Goal: Task Accomplishment & Management: Manage account settings

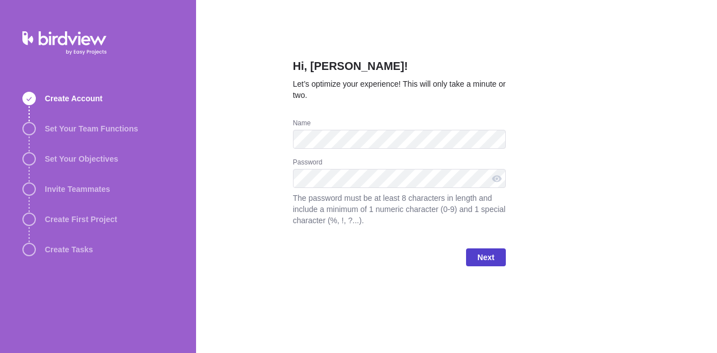
click at [495, 260] on span "Next" at bounding box center [485, 258] width 39 height 18
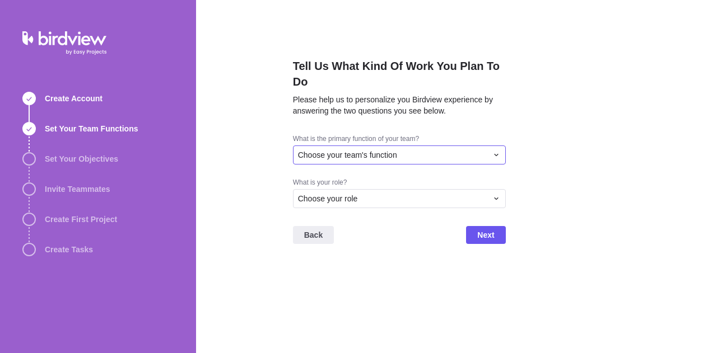
click at [492, 154] on icon at bounding box center [496, 155] width 9 height 9
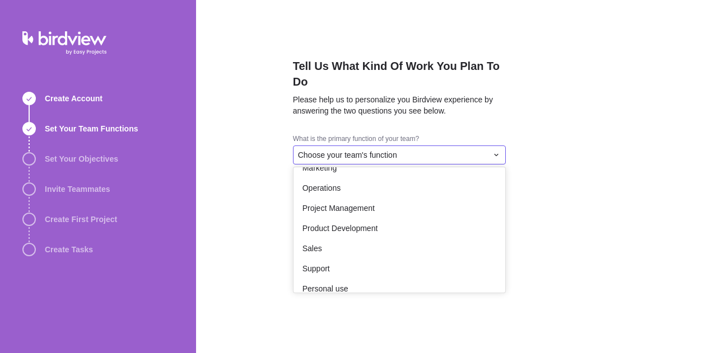
scroll to position [151, 0]
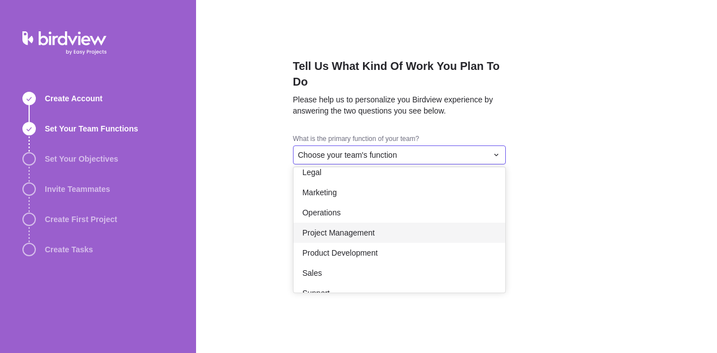
click at [395, 232] on div "Project Management" at bounding box center [399, 233] width 212 height 20
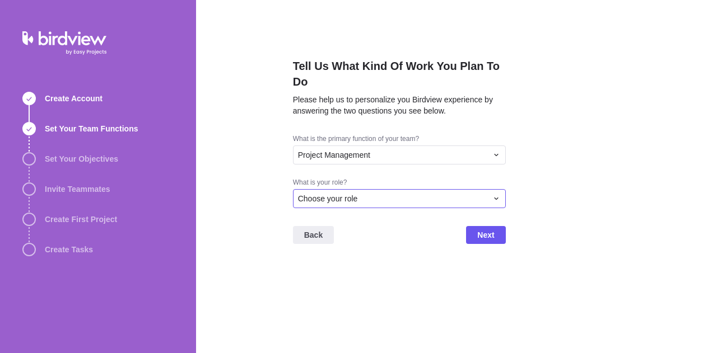
click at [493, 201] on icon at bounding box center [496, 198] width 9 height 9
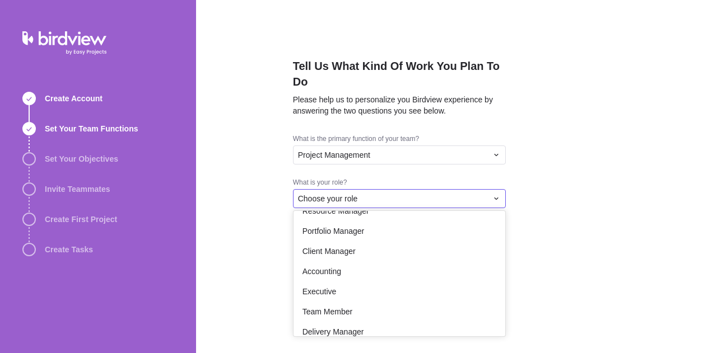
scroll to position [65, 0]
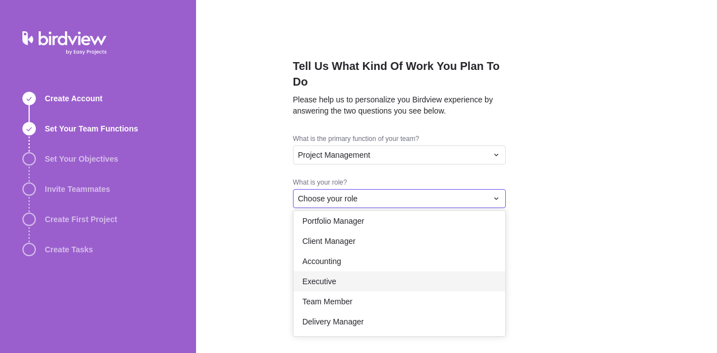
click at [421, 281] on div "Executive" at bounding box center [399, 282] width 212 height 20
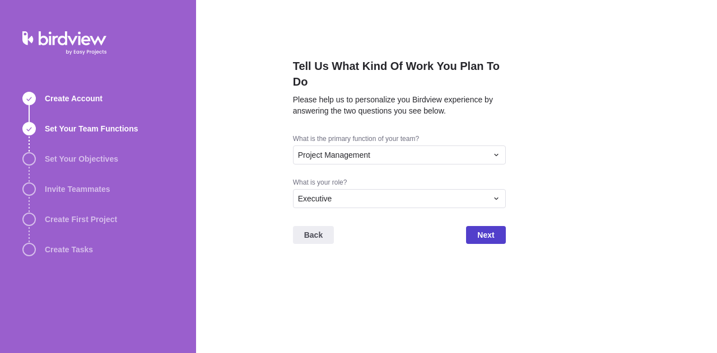
click at [490, 235] on span "Next" at bounding box center [485, 235] width 17 height 13
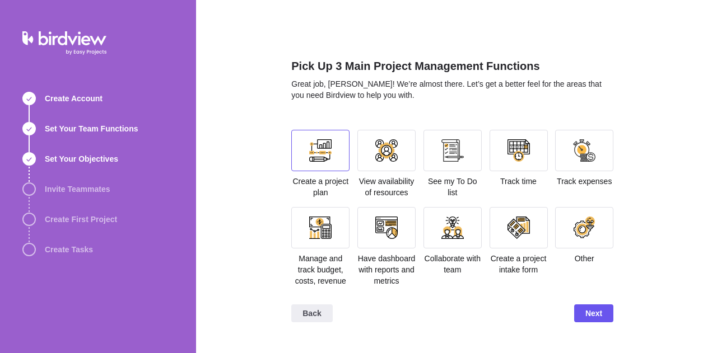
click at [337, 163] on div at bounding box center [320, 150] width 58 height 41
click at [397, 158] on div at bounding box center [386, 150] width 22 height 22
click at [571, 158] on div at bounding box center [584, 150] width 58 height 41
click at [524, 155] on div at bounding box center [518, 150] width 22 height 22
click at [510, 155] on div at bounding box center [518, 150] width 22 height 22
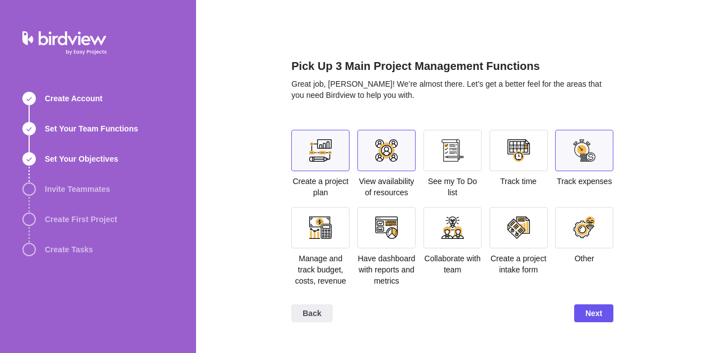
click at [504, 155] on div at bounding box center [518, 150] width 58 height 41
click at [390, 158] on div at bounding box center [386, 150] width 22 height 22
click at [397, 232] on div at bounding box center [386, 228] width 22 height 22
click at [598, 321] on span "Next" at bounding box center [593, 314] width 39 height 18
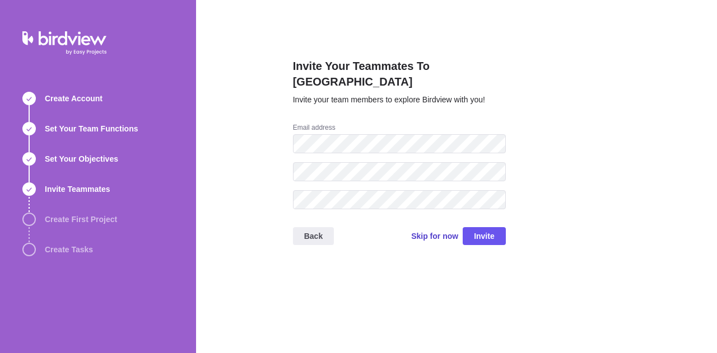
click at [445, 231] on span "Skip for now" at bounding box center [434, 236] width 47 height 11
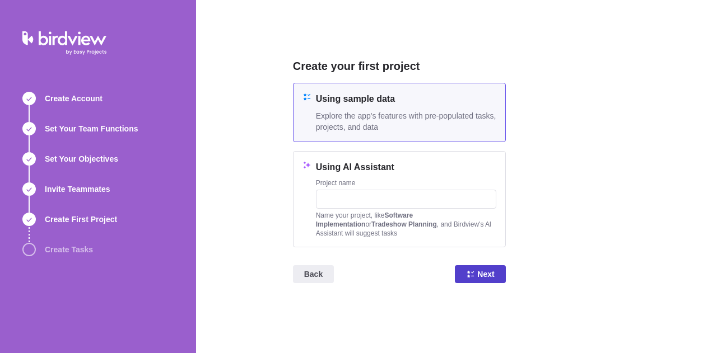
click at [498, 274] on span "Next" at bounding box center [480, 274] width 50 height 18
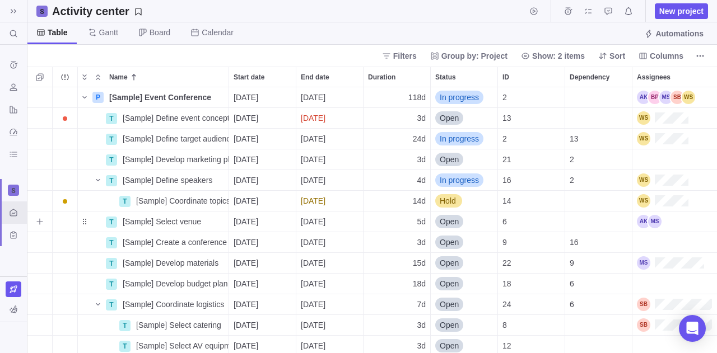
scroll to position [258, 681]
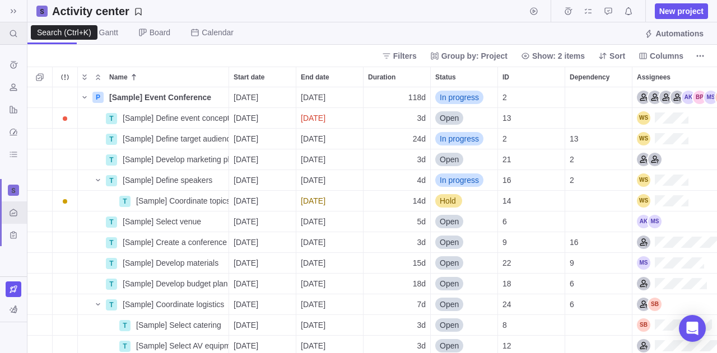
click at [13, 31] on icon at bounding box center [13, 33] width 9 height 9
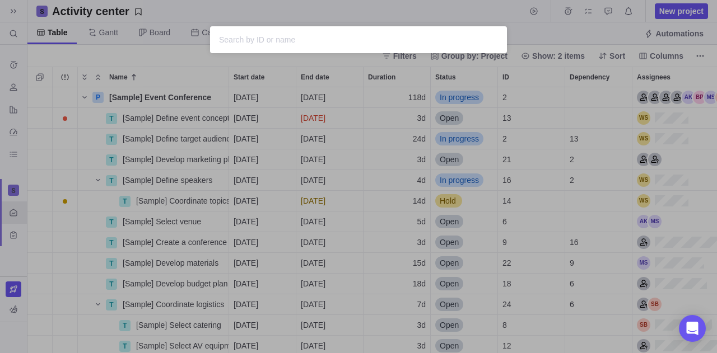
click at [50, 31] on div "Sorry, nothing was found" at bounding box center [358, 176] width 717 height 353
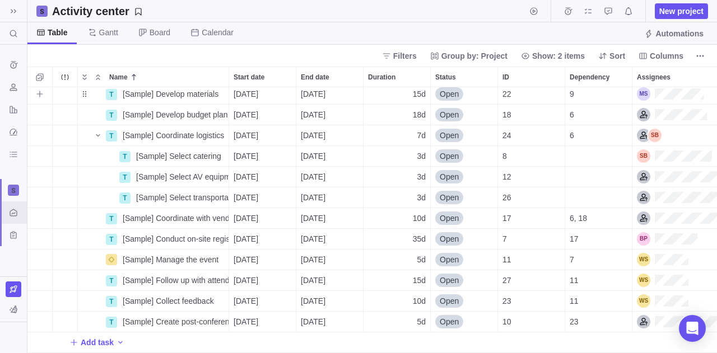
scroll to position [178, 0]
click at [10, 338] on img at bounding box center [13, 338] width 13 height 0
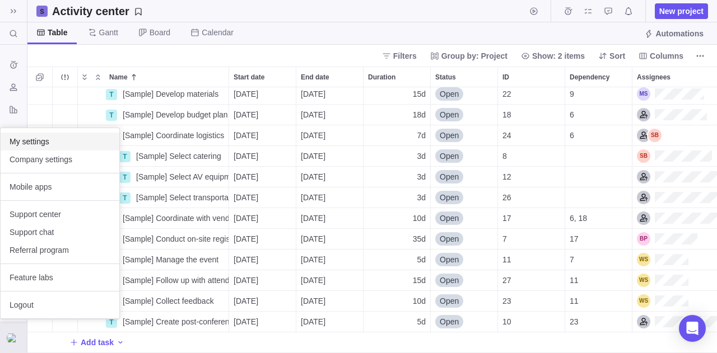
click at [63, 143] on span "My settings" at bounding box center [60, 141] width 101 height 11
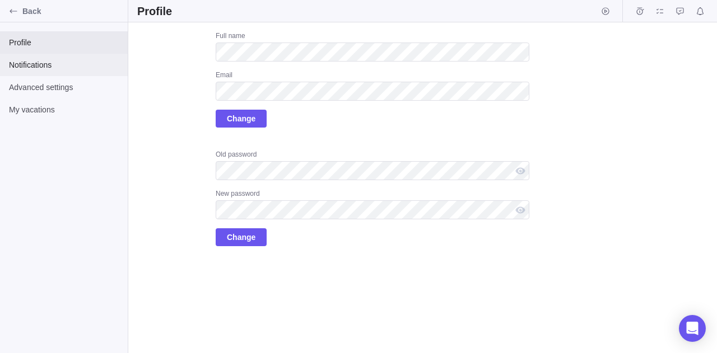
click at [64, 59] on span "Notifications" at bounding box center [64, 64] width 110 height 11
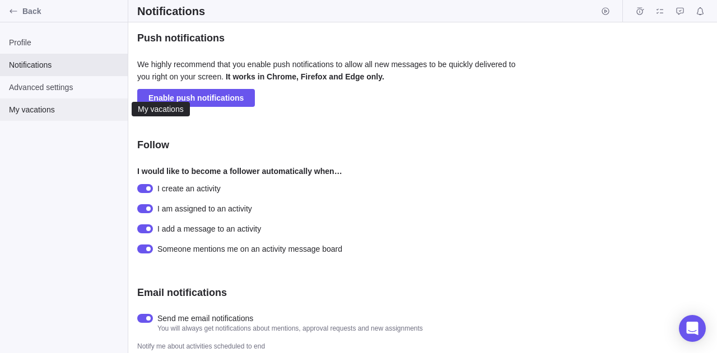
click at [66, 115] on div "My vacations" at bounding box center [64, 110] width 128 height 22
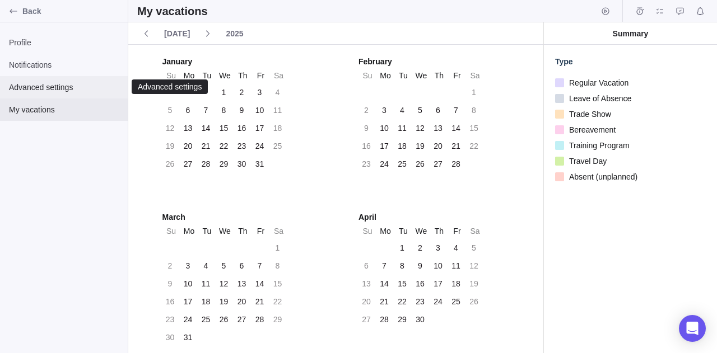
click at [66, 96] on div "Advanced settings" at bounding box center [64, 87] width 128 height 22
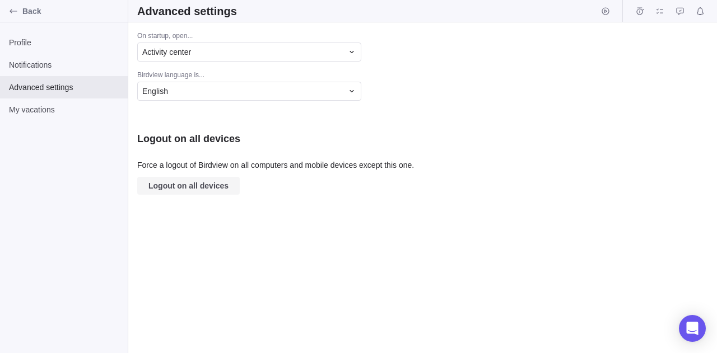
click at [203, 193] on span "Logout on all devices" at bounding box center [188, 186] width 102 height 18
